Goal: Use online tool/utility: Utilize a website feature to perform a specific function

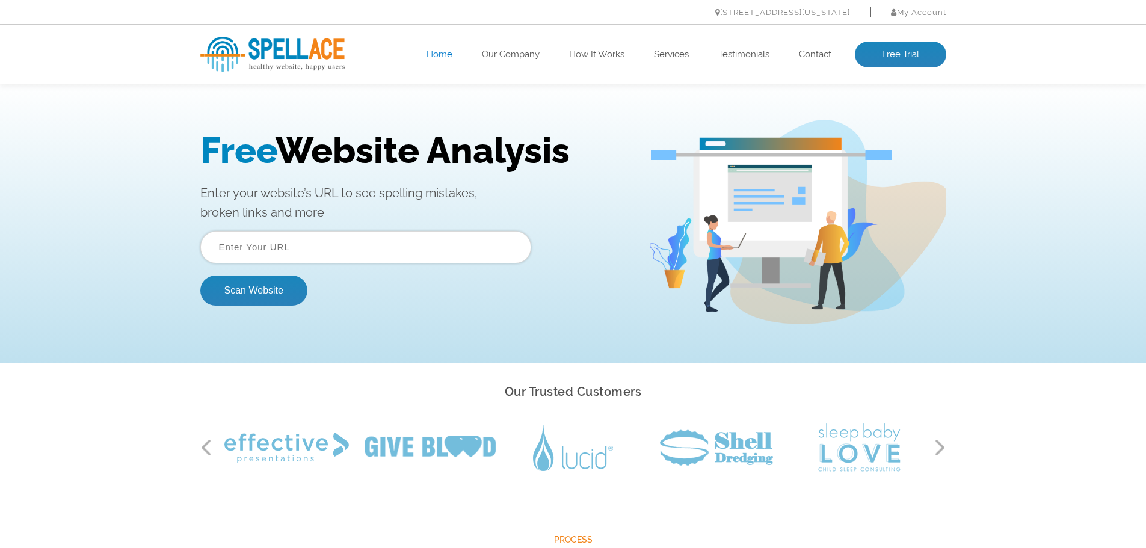
click at [350, 239] on input "text" at bounding box center [365, 247] width 331 height 32
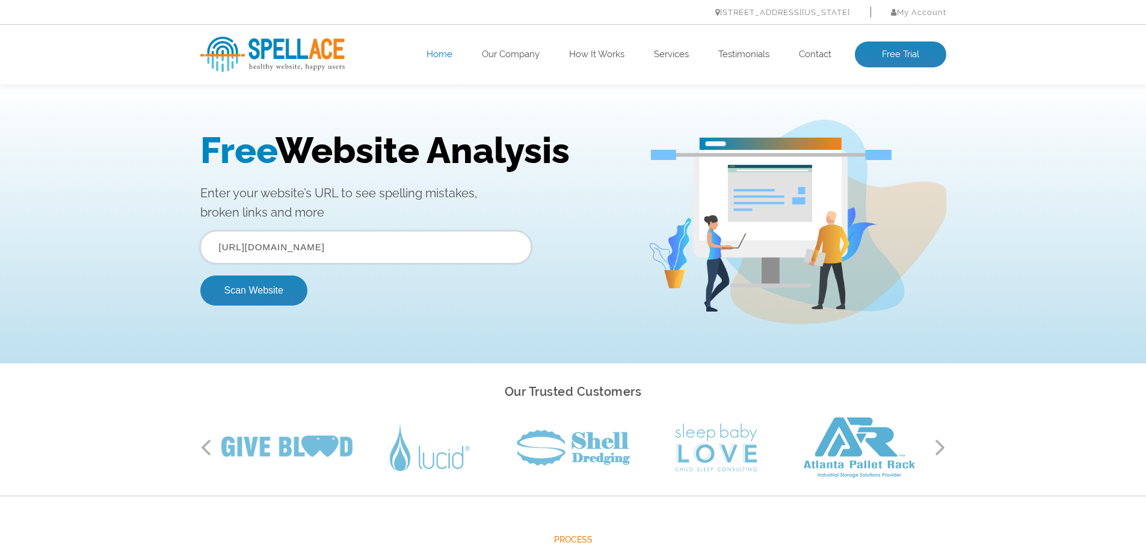
type input "https://nepo.fr"
click at [200, 275] on button "Scan Website" at bounding box center [253, 290] width 107 height 30
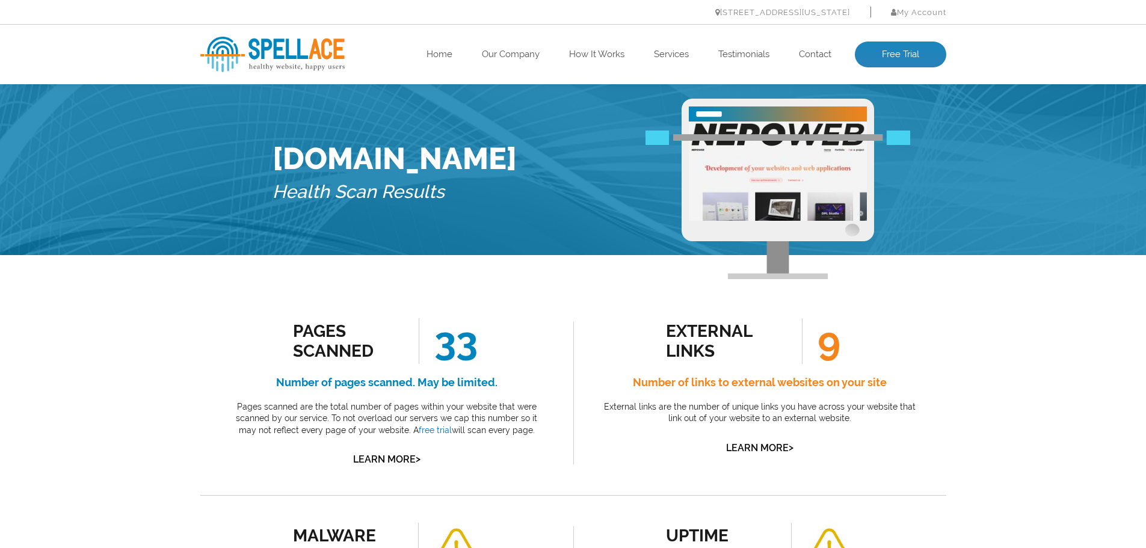
click at [316, 70] on img at bounding box center [272, 54] width 144 height 35
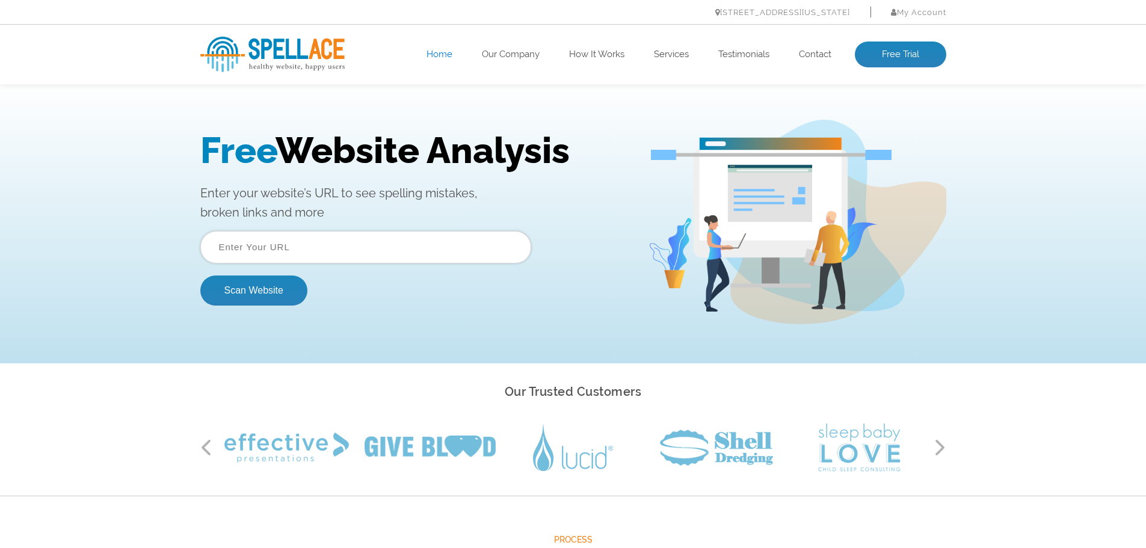
click at [380, 235] on input "text" at bounding box center [365, 247] width 331 height 32
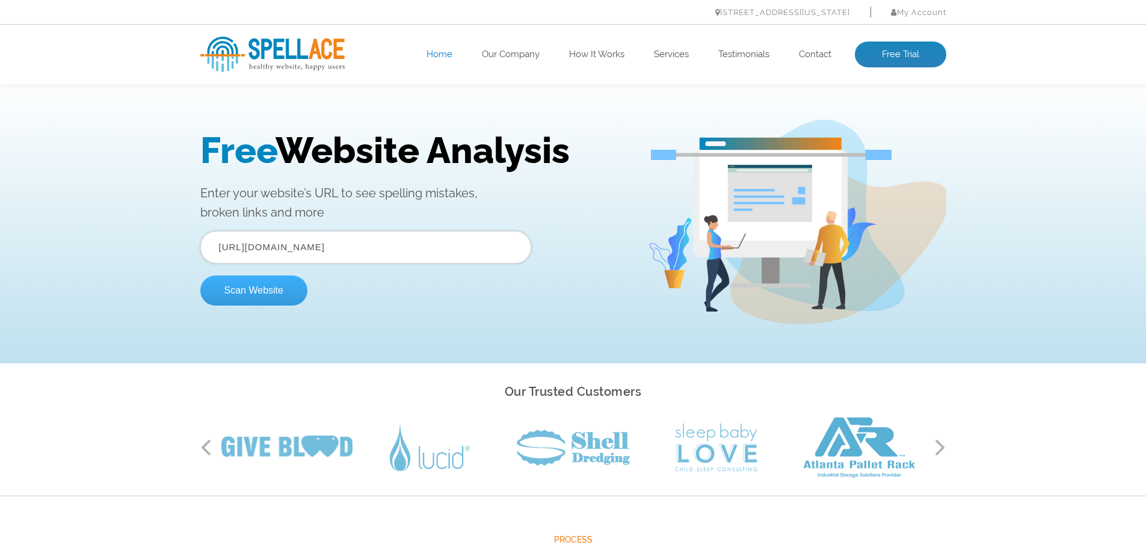
type input "https://disssite.com"
click at [281, 284] on button "Scan Website" at bounding box center [253, 290] width 107 height 30
